Goal: Task Accomplishment & Management: Manage account settings

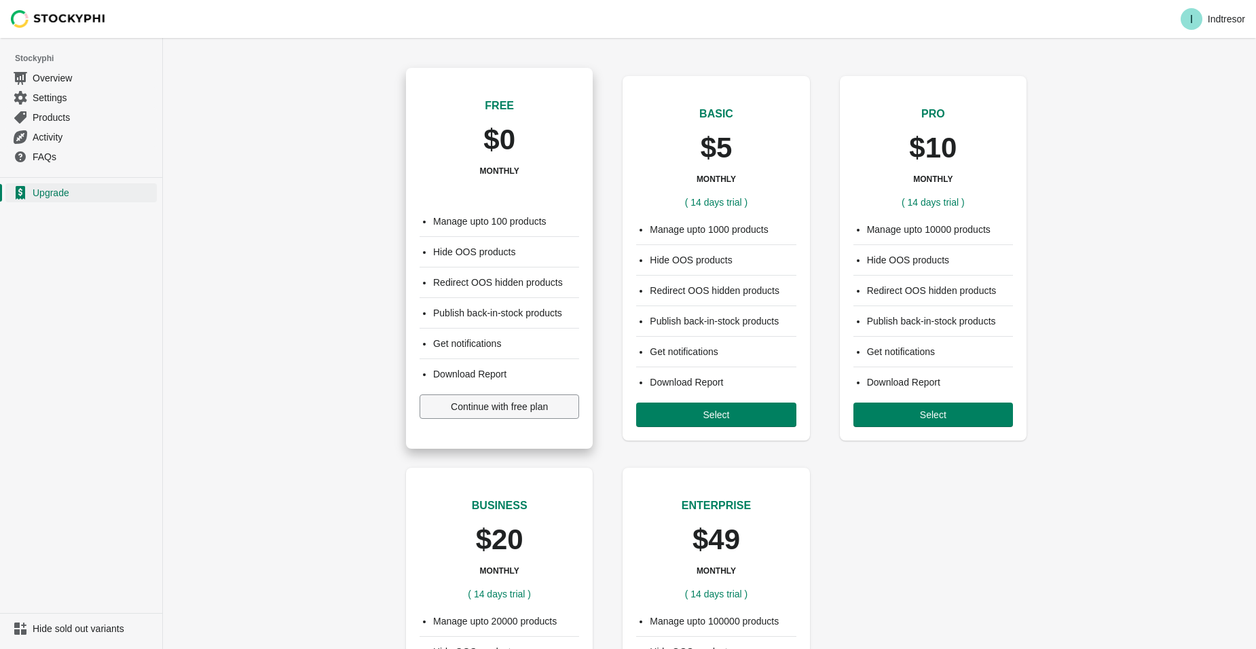
click at [465, 405] on span "Continue with free plan" at bounding box center [499, 406] width 97 height 11
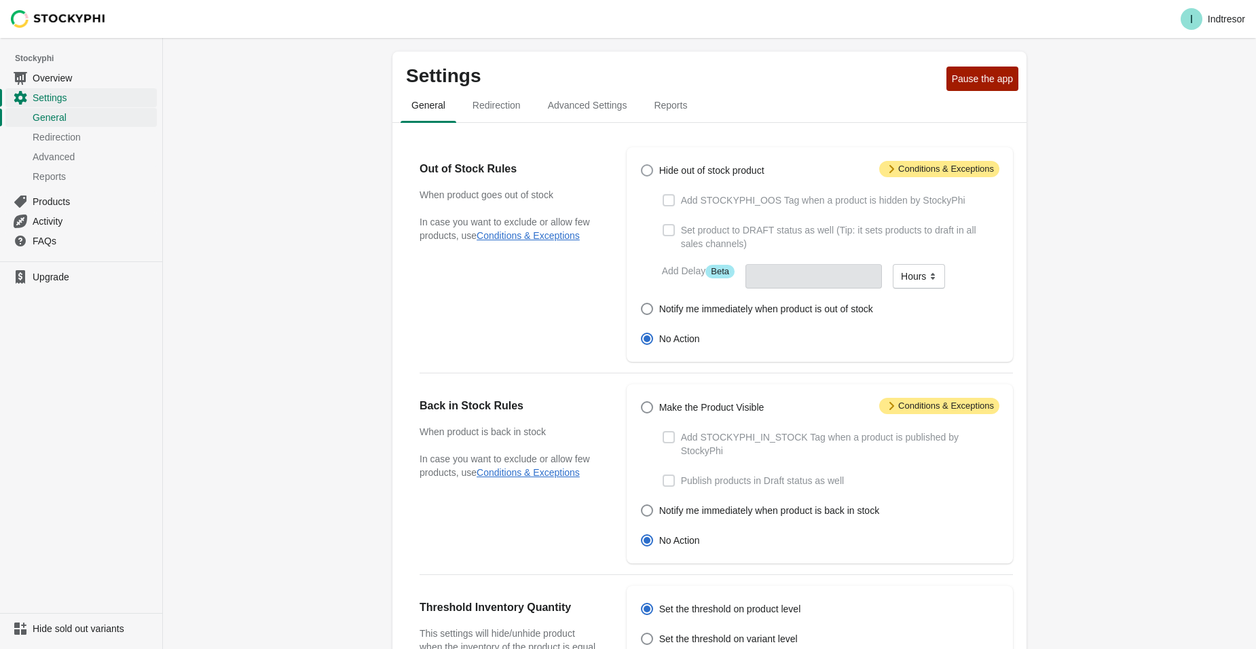
click at [642, 175] on span at bounding box center [647, 170] width 12 height 12
click at [642, 165] on input "Hide out of stock product" at bounding box center [641, 164] width 1 height 1
radio input "true"
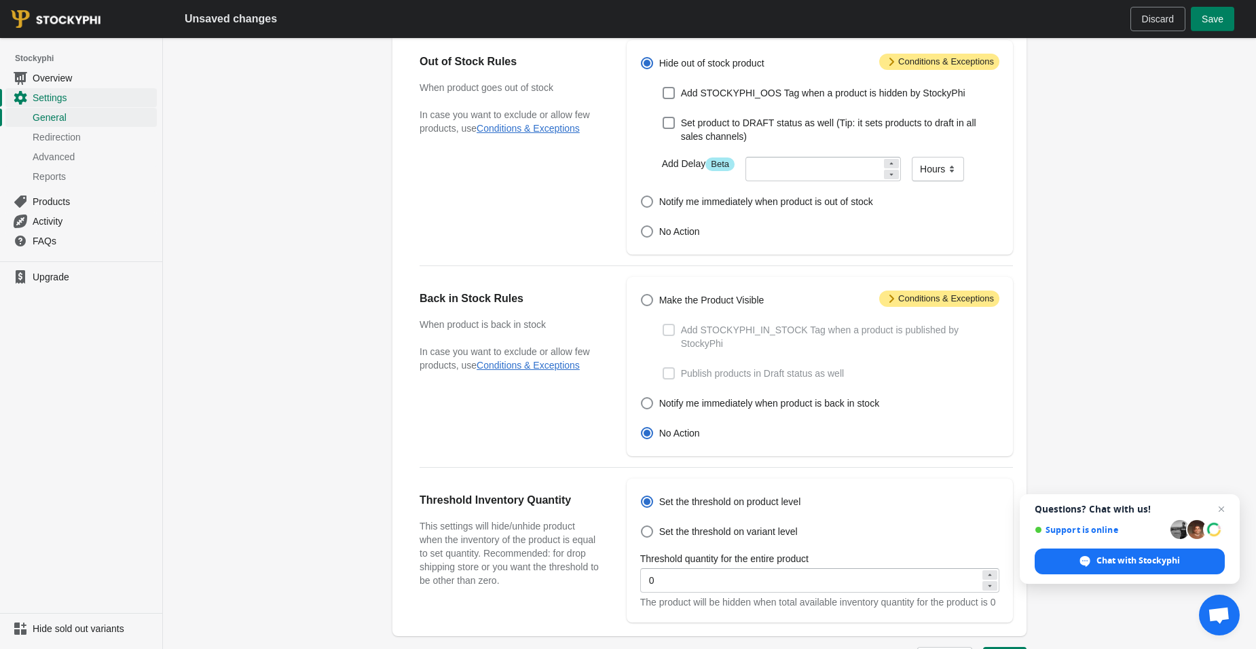
scroll to position [136, 0]
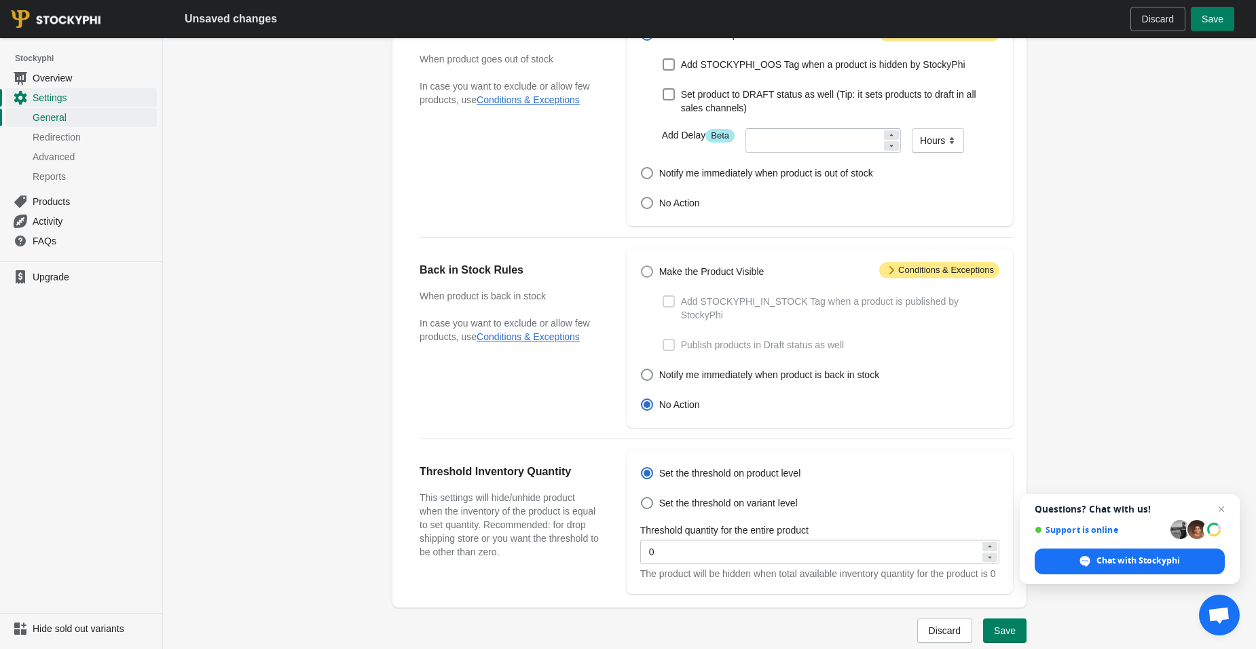
click at [673, 267] on span "Make the Product Visible" at bounding box center [711, 272] width 105 height 14
click at [642, 266] on input "Make the Product Visible" at bounding box center [641, 265] width 1 height 1
radio input "true"
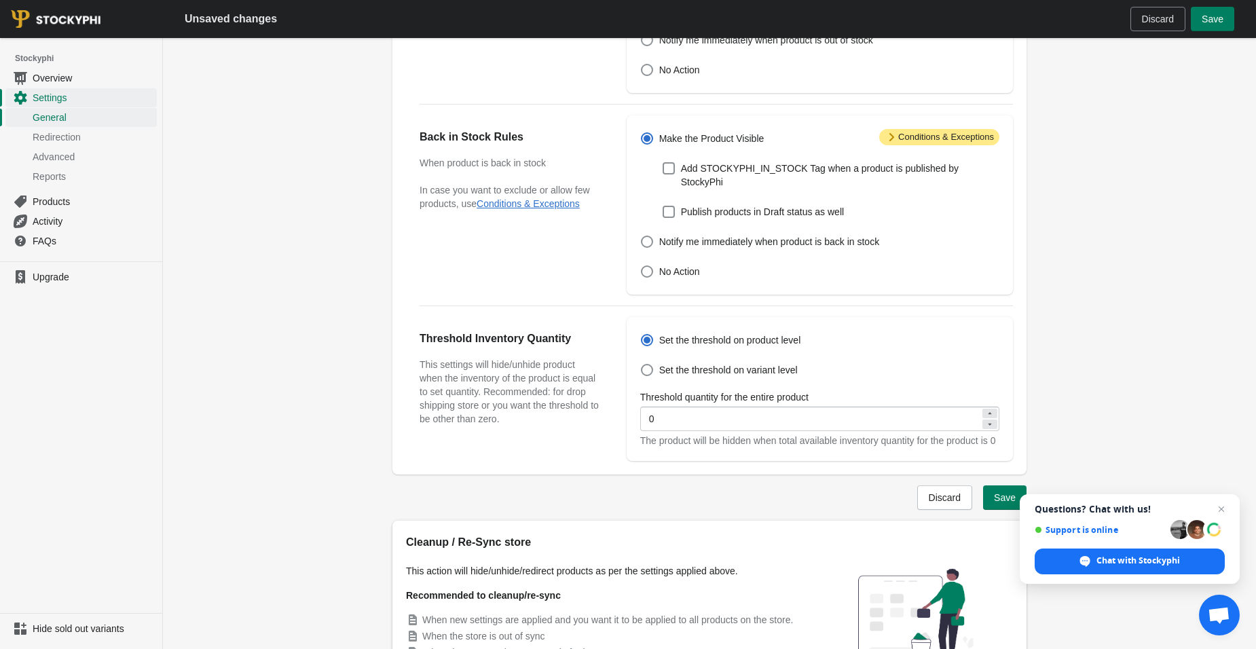
scroll to position [339, 0]
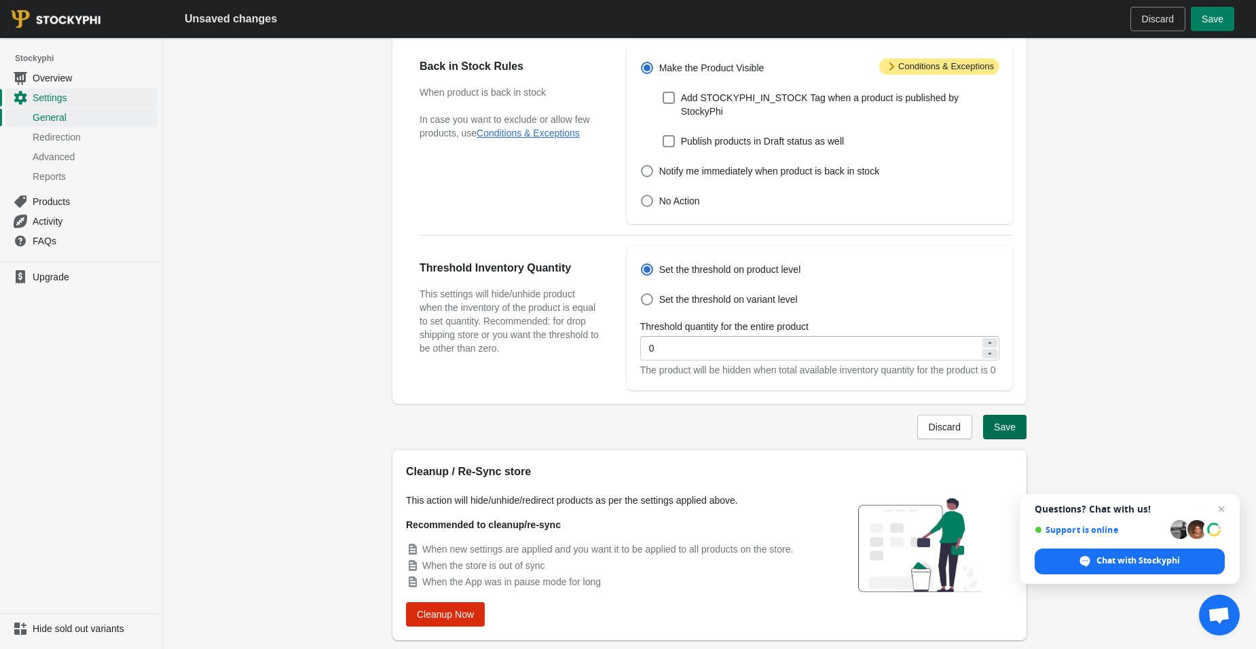
click at [1014, 436] on button "Save" at bounding box center [1004, 427] width 43 height 24
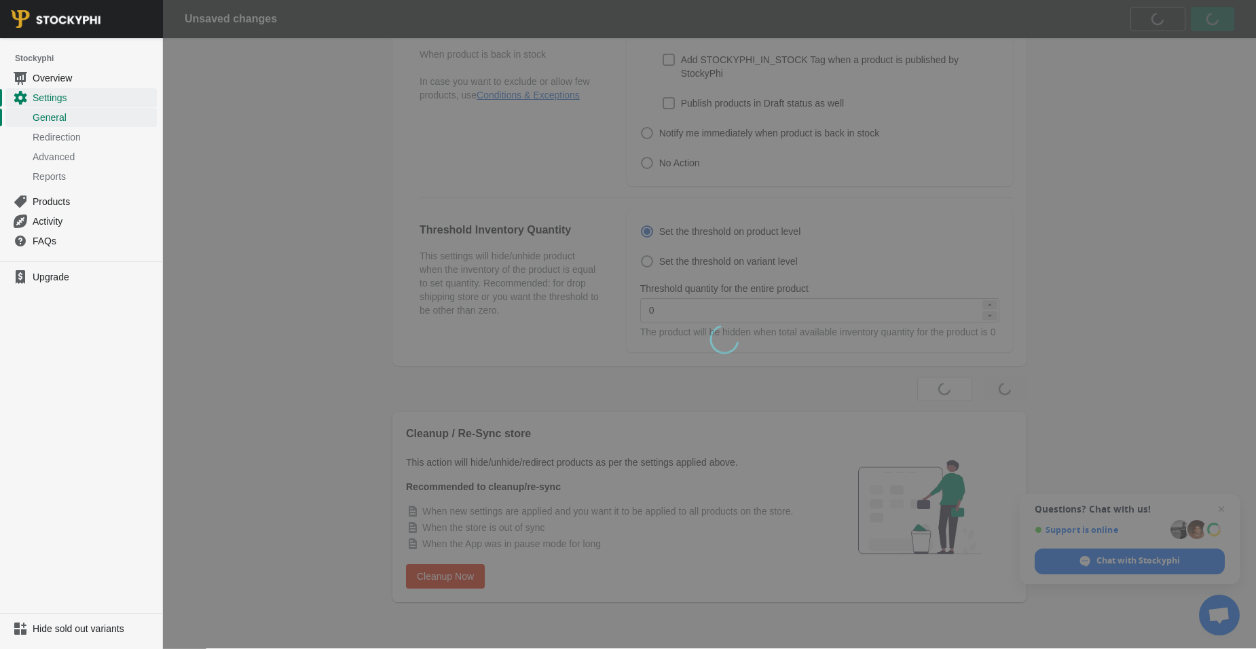
scroll to position [342, 0]
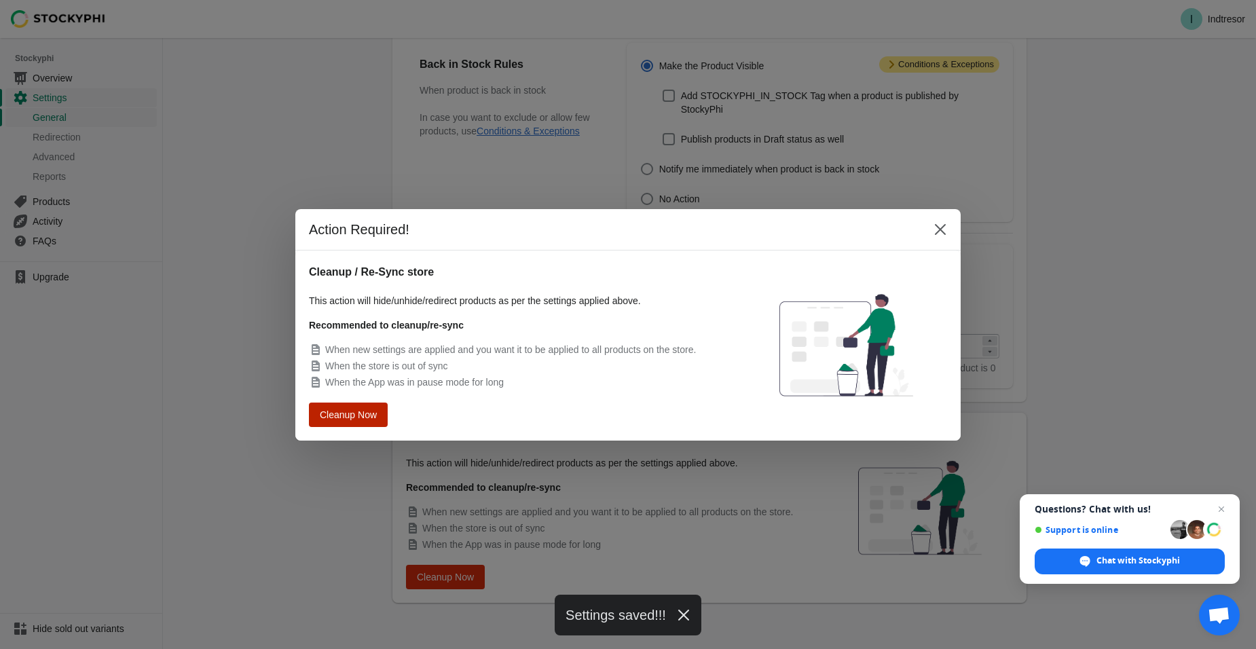
click at [349, 413] on span "Cleanup Now" at bounding box center [348, 414] width 56 height 11
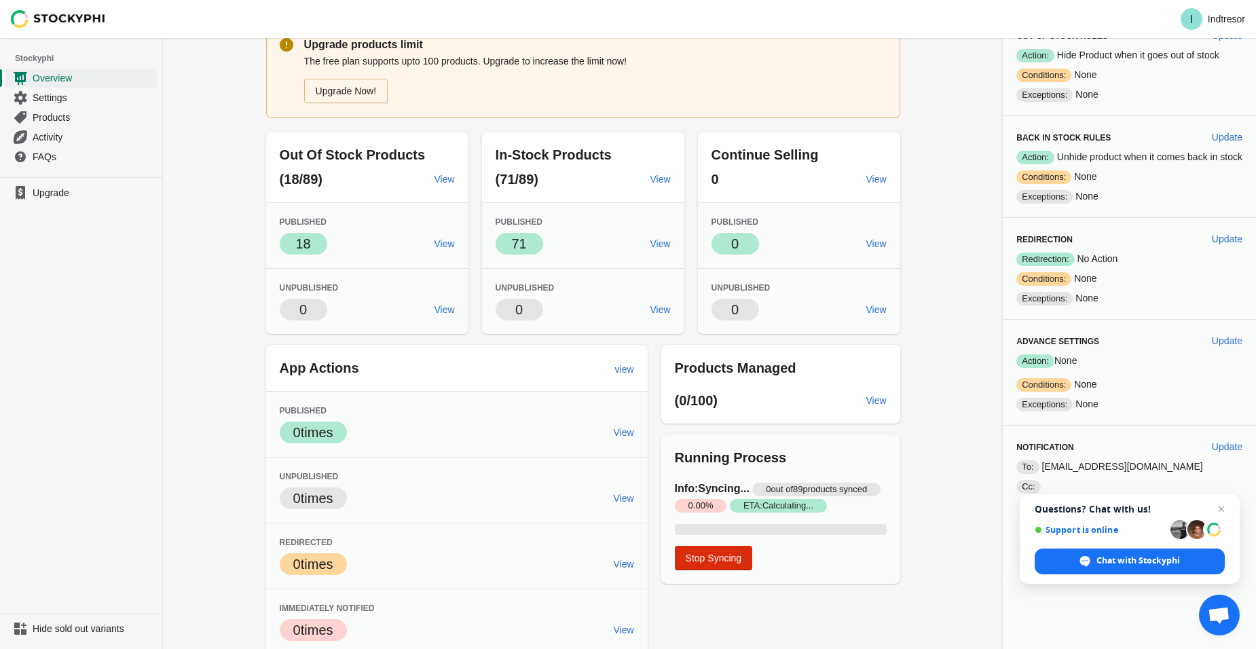
scroll to position [76, 0]
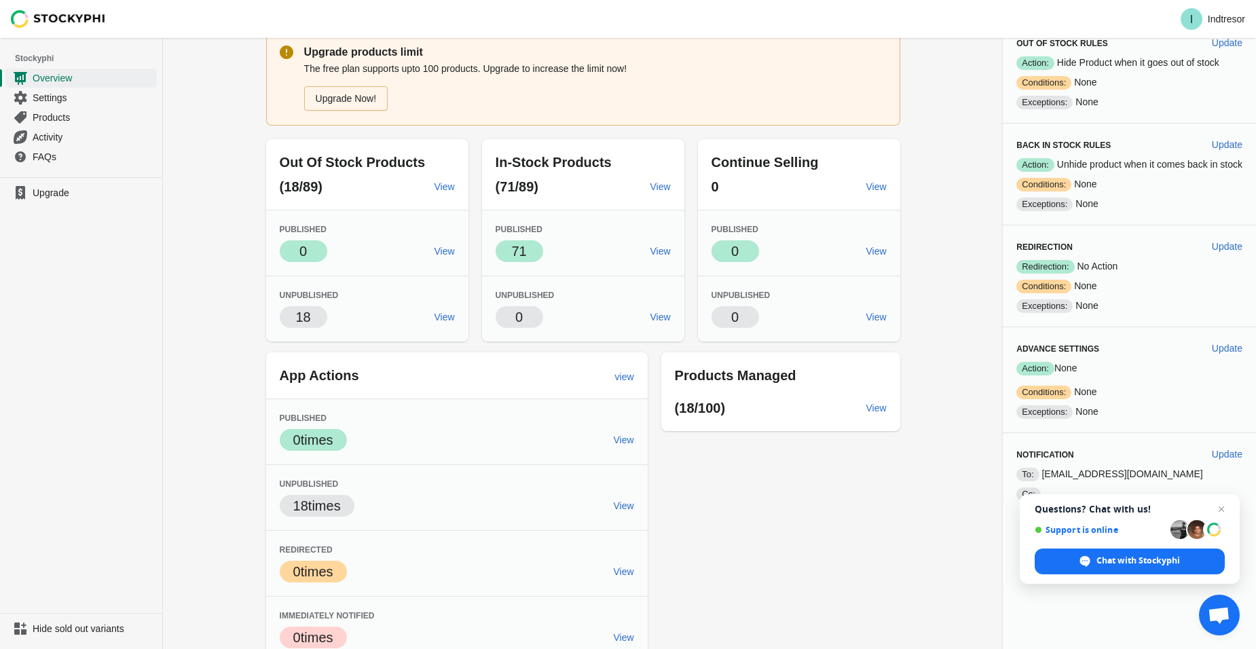
scroll to position [76, 0]
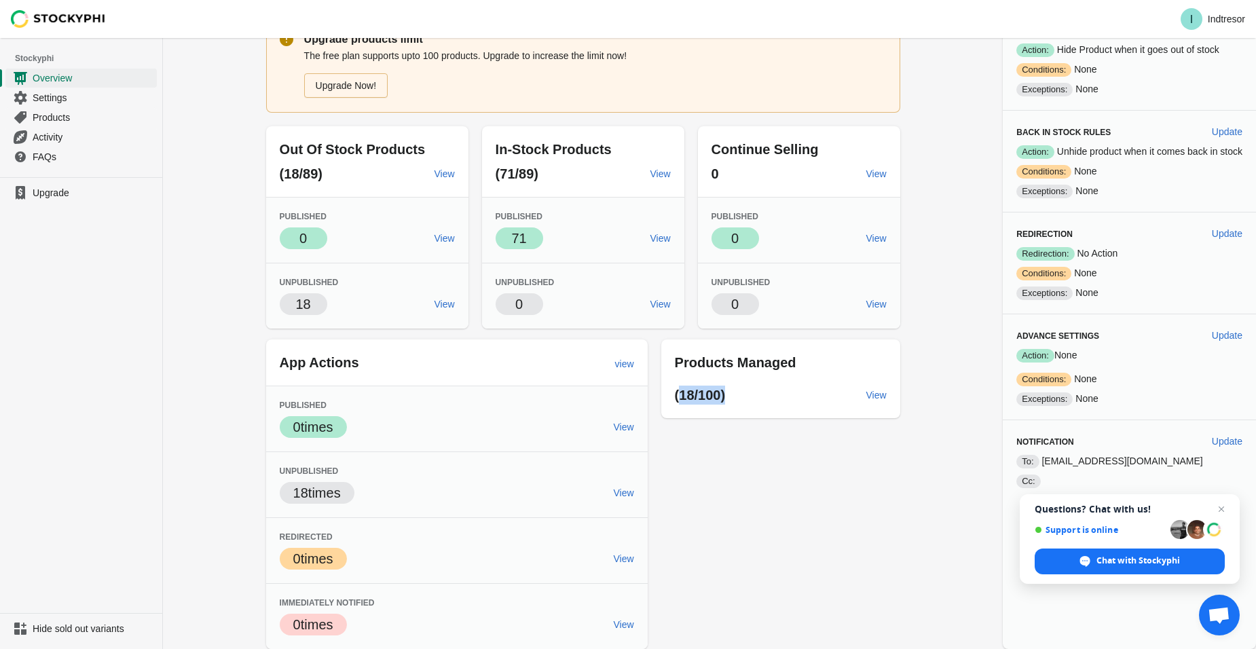
drag, startPoint x: 678, startPoint y: 397, endPoint x: 724, endPoint y: 395, distance: 46.2
click at [724, 395] on p "(18/100)" at bounding box center [765, 395] width 181 height 19
drag, startPoint x: 724, startPoint y: 395, endPoint x: 717, endPoint y: 398, distance: 7.9
click at [717, 398] on span "(18/100)" at bounding box center [700, 395] width 51 height 15
click at [871, 395] on span "View" at bounding box center [876, 395] width 20 height 11
